Goal: Information Seeking & Learning: Learn about a topic

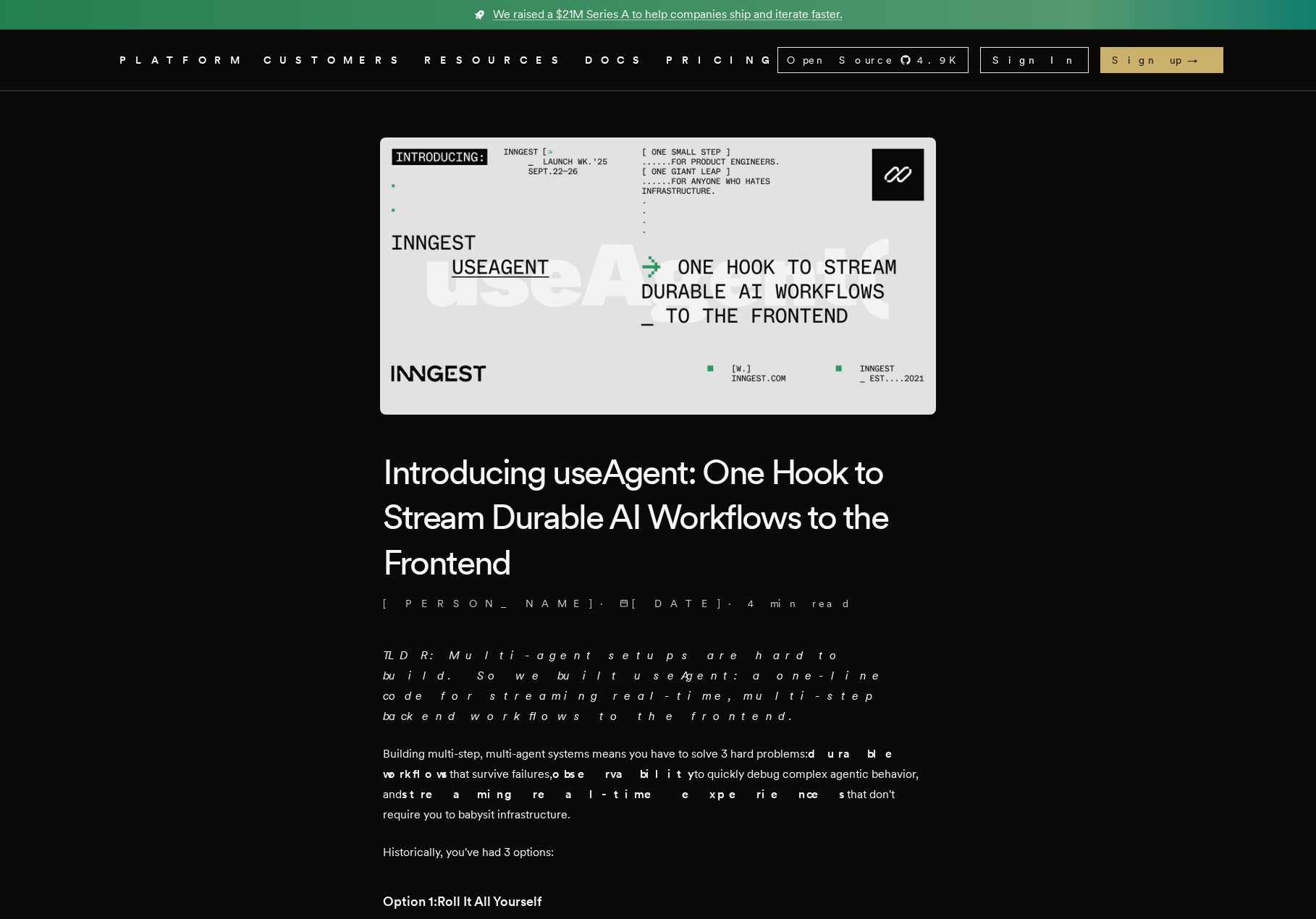
click at [585, 61] on link "DOCS" at bounding box center [617, 60] width 64 height 18
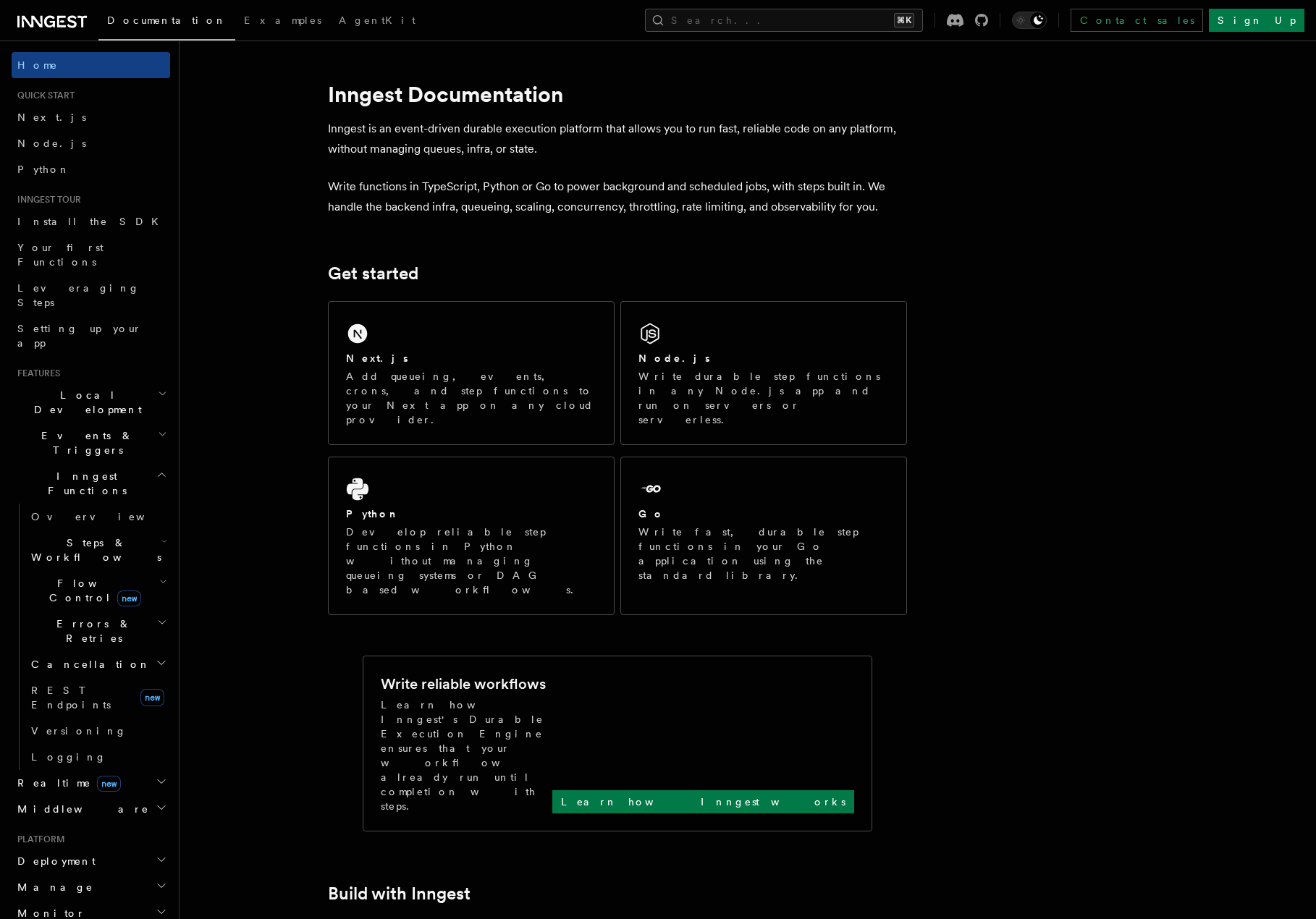
click at [53, 776] on span "Realtime new" at bounding box center [66, 783] width 109 height 14
click at [59, 803] on span "Overview" at bounding box center [105, 809] width 149 height 11
